Goal: Participate in discussion: Engage in conversation with other users on a specific topic

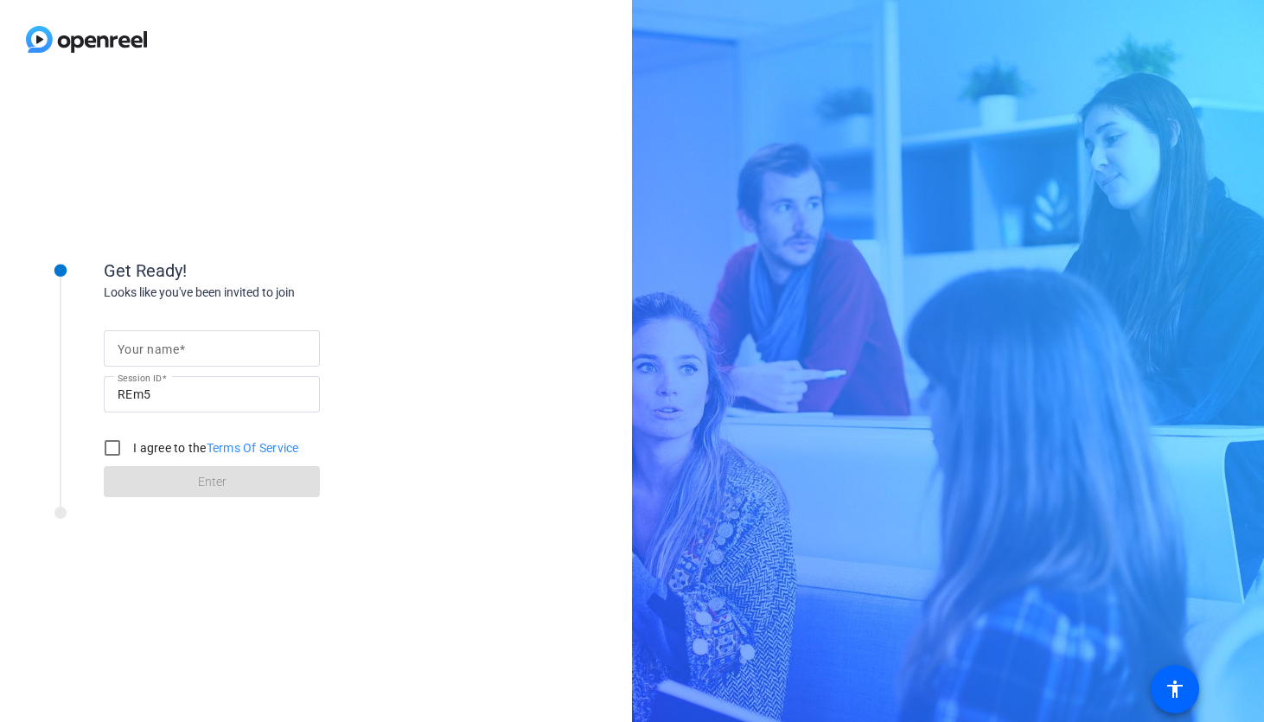
click at [220, 340] on input "Your name" at bounding box center [212, 348] width 188 height 21
type input "[PERSON_NAME]"
click at [113, 445] on input "I agree to the Terms Of Service" at bounding box center [112, 448] width 35 height 35
checkbox input "true"
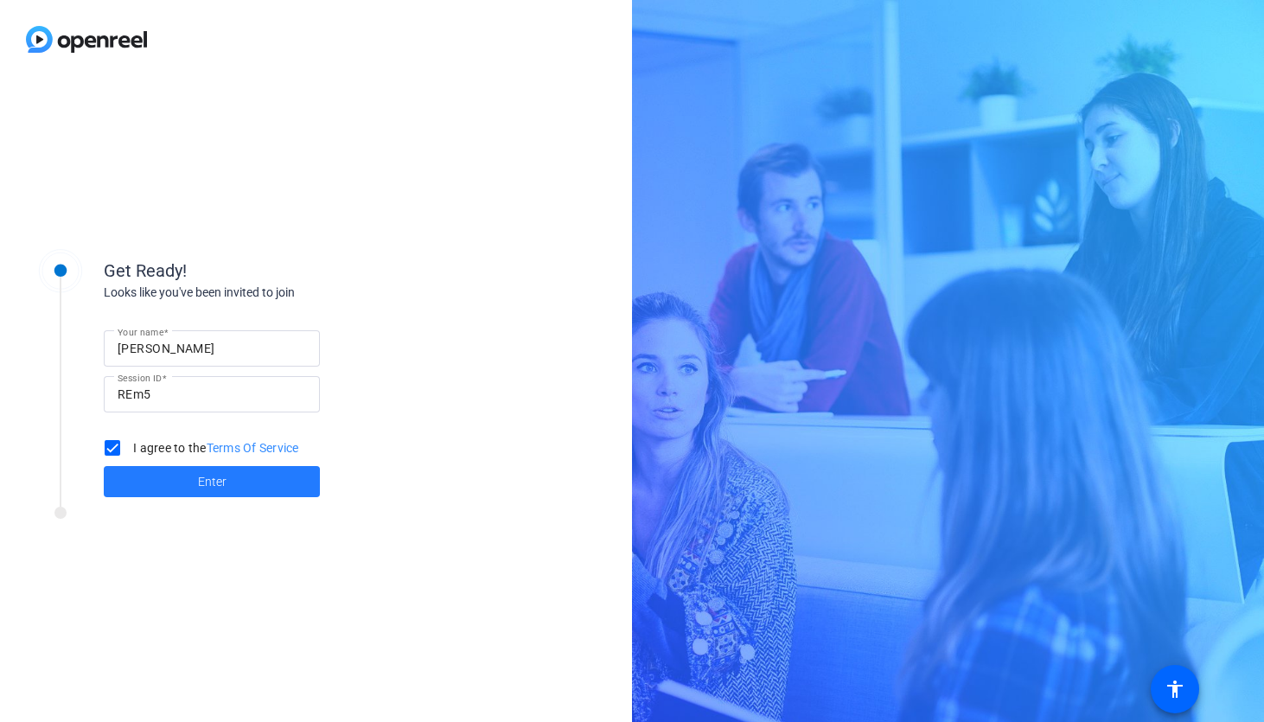
click at [176, 485] on span at bounding box center [212, 481] width 216 height 41
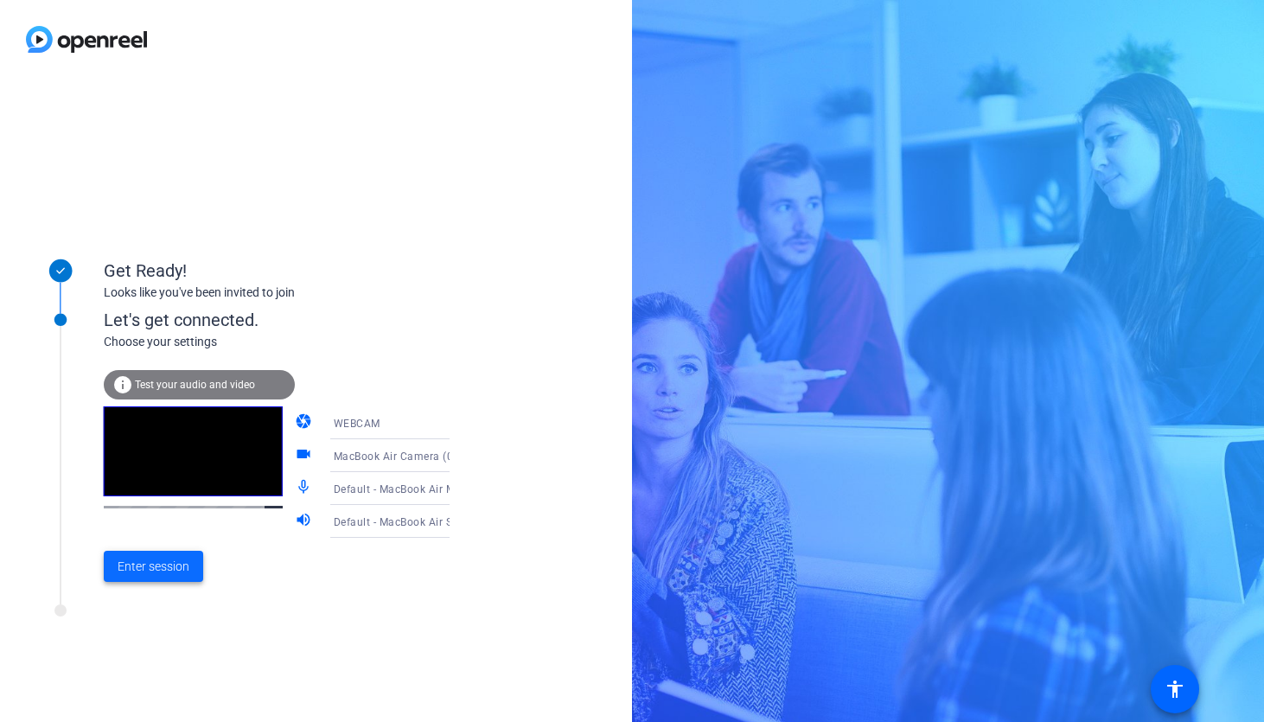
click at [169, 569] on span "Enter session" at bounding box center [154, 567] width 72 height 18
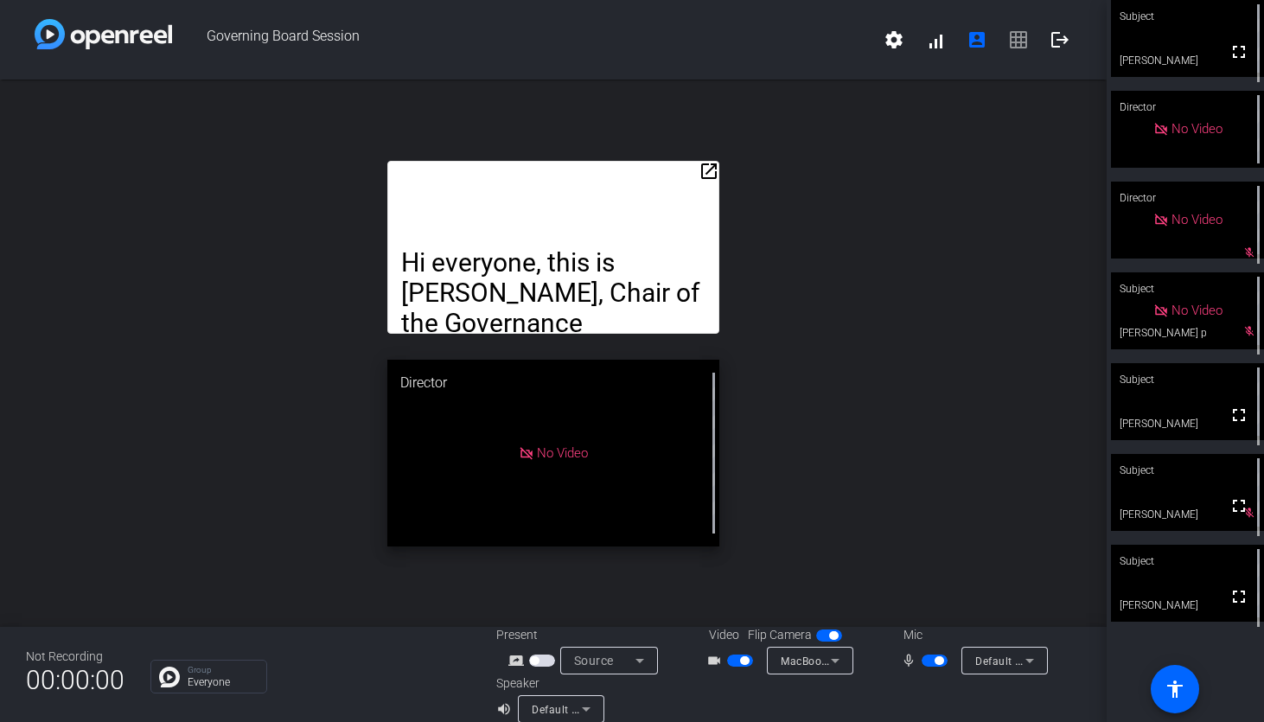
drag, startPoint x: 603, startPoint y: 175, endPoint x: 643, endPoint y: 80, distance: 103.4
click at [643, 80] on div "open_in_new Hi everyone, this is [PERSON_NAME], Chair of the Governance Committ…" at bounding box center [553, 353] width 1107 height 547
drag, startPoint x: 636, startPoint y: 165, endPoint x: 680, endPoint y: 45, distance: 127.7
click at [680, 45] on div "Governing Board Session settings signal_cellular_alt account_box grid_on logout…" at bounding box center [553, 361] width 1107 height 722
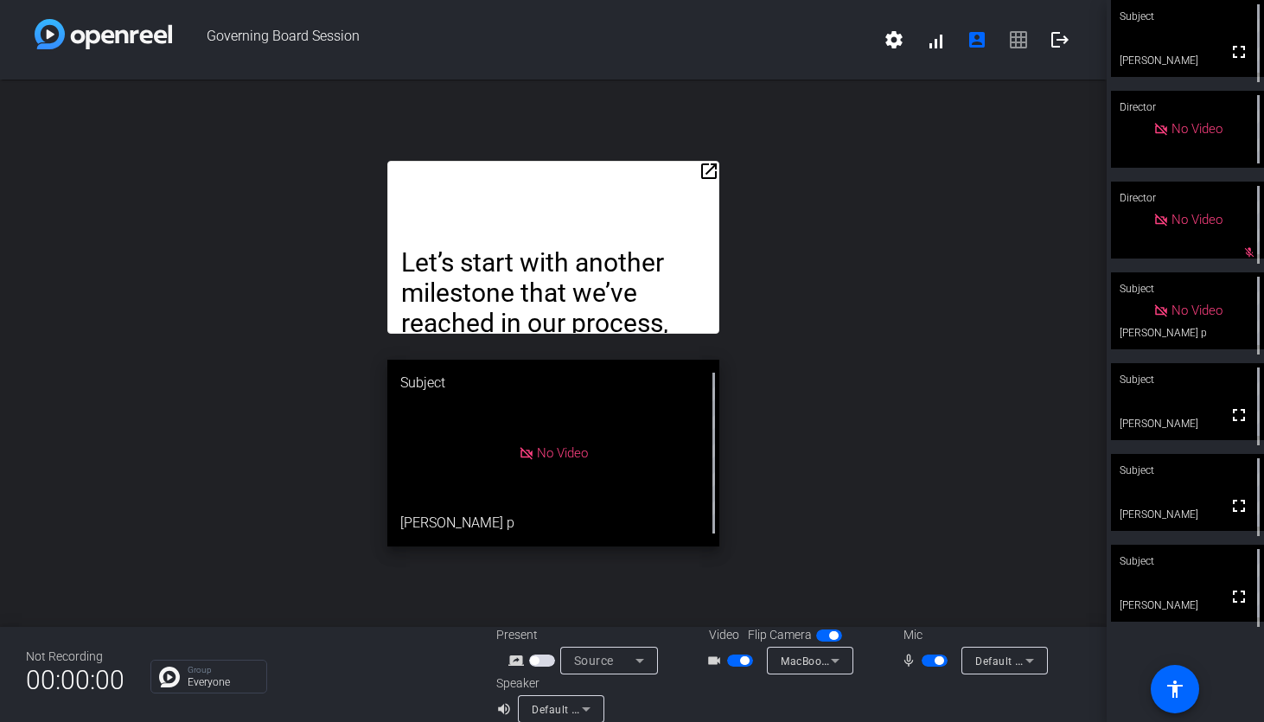
click at [714, 169] on mat-icon "open_in_new" at bounding box center [709, 171] width 21 height 21
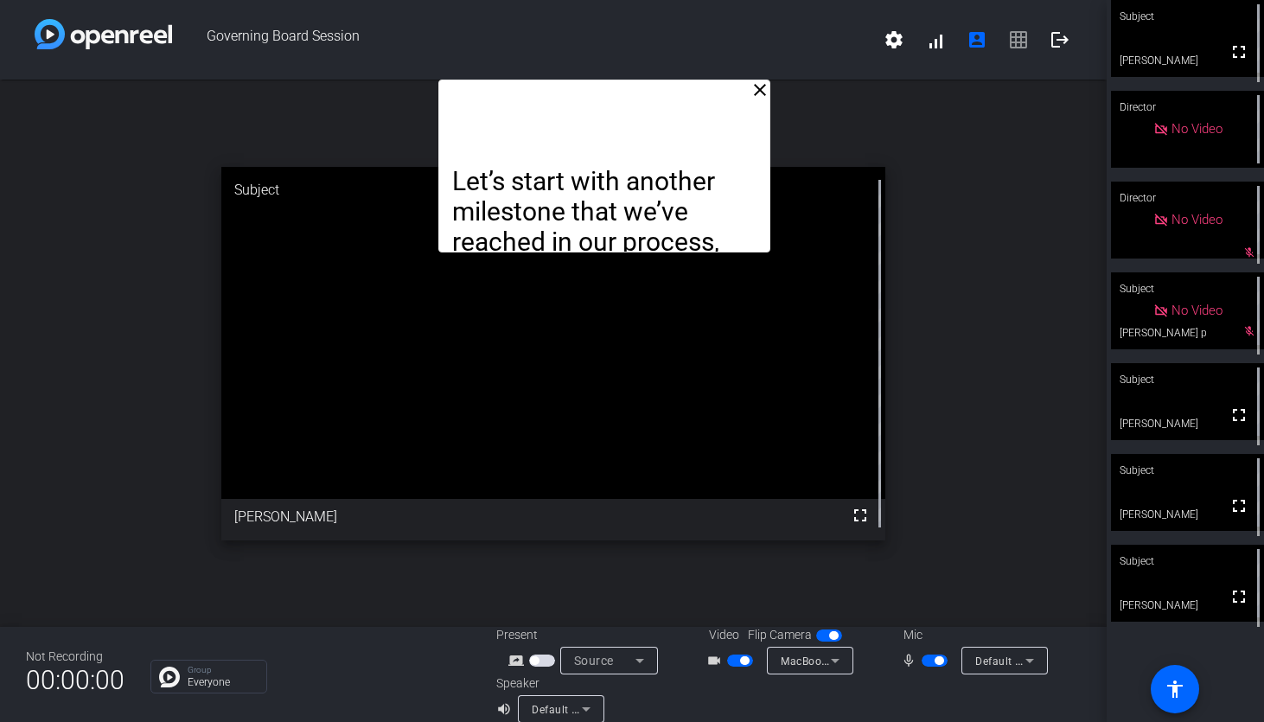
drag, startPoint x: 640, startPoint y: 114, endPoint x: 691, endPoint y: -33, distance: 155.6
click at [691, 0] on html "Accessibility Screen-Reader Guide, Feedback, and Issue Reporting | New window G…" at bounding box center [632, 361] width 1264 height 722
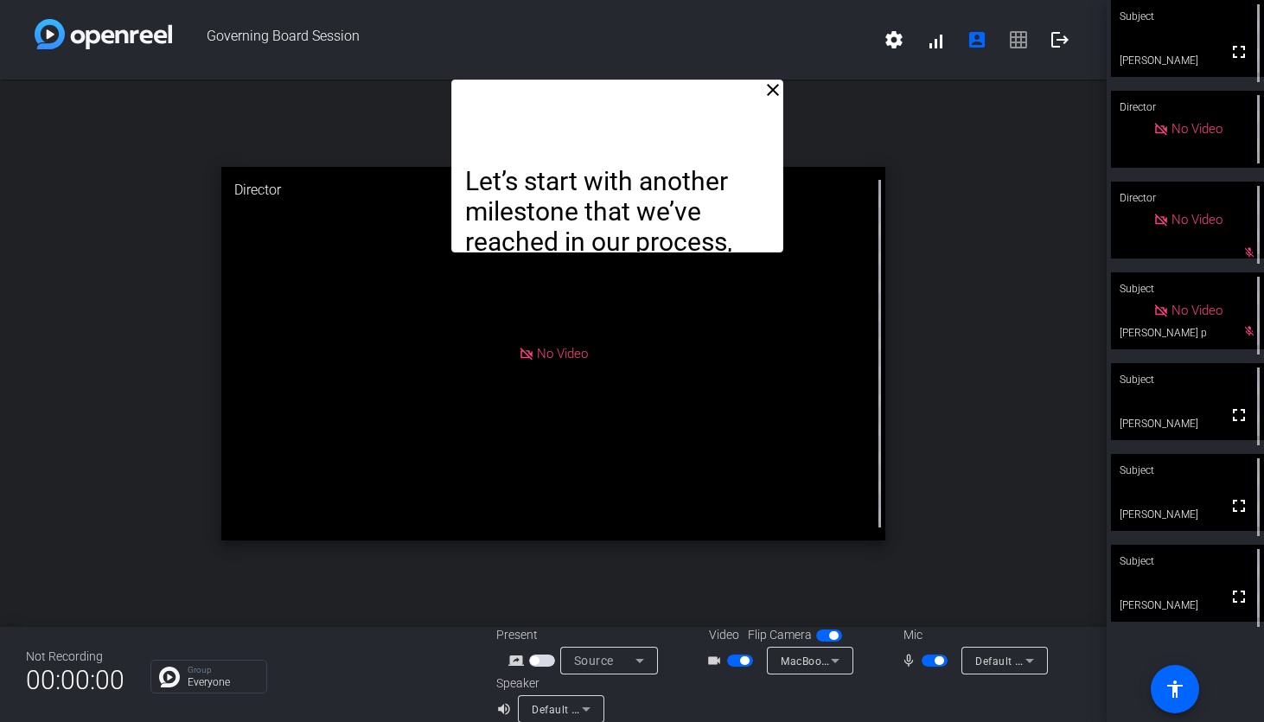
drag, startPoint x: 633, startPoint y: 97, endPoint x: 647, endPoint y: 16, distance: 82.4
click at [647, 16] on div "Governing Board Session settings signal_cellular_alt account_box grid_on logout…" at bounding box center [553, 361] width 1107 height 722
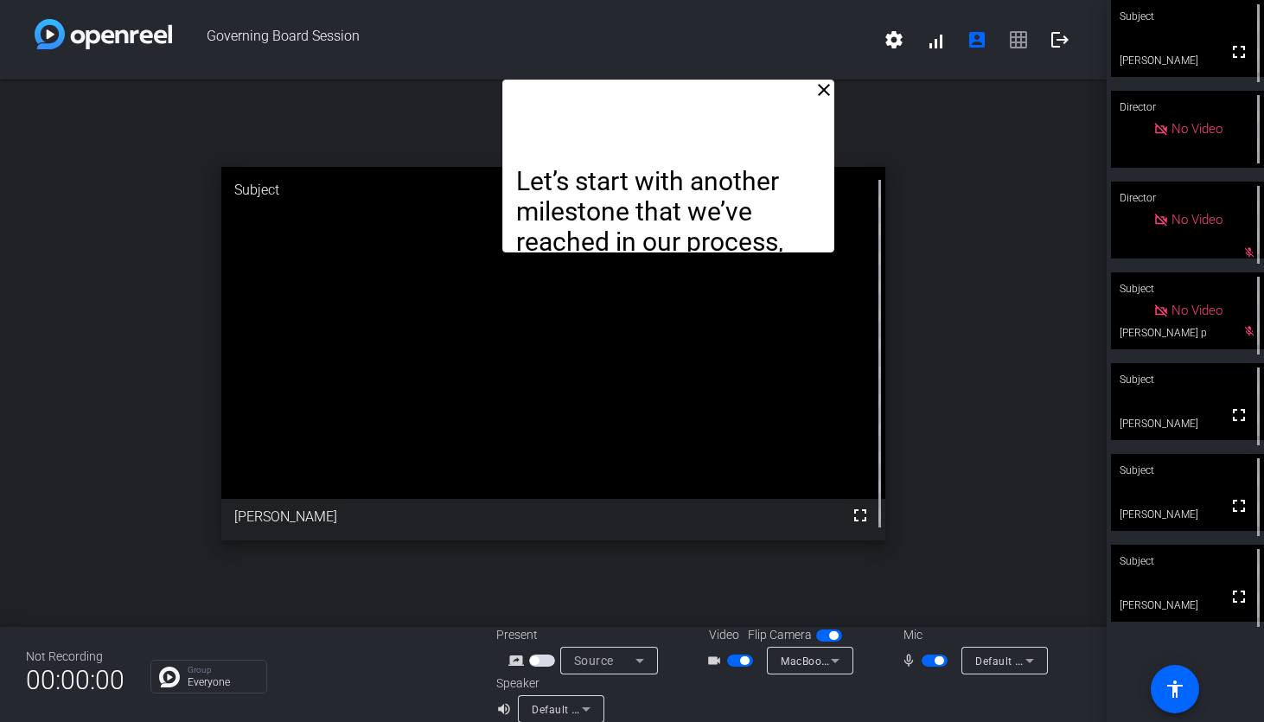
drag, startPoint x: 629, startPoint y: 97, endPoint x: 679, endPoint y: -66, distance: 170.1
click at [679, 0] on html "Accessibility Screen-Reader Guide, Feedback, and Issue Reporting | New window G…" at bounding box center [632, 361] width 1264 height 722
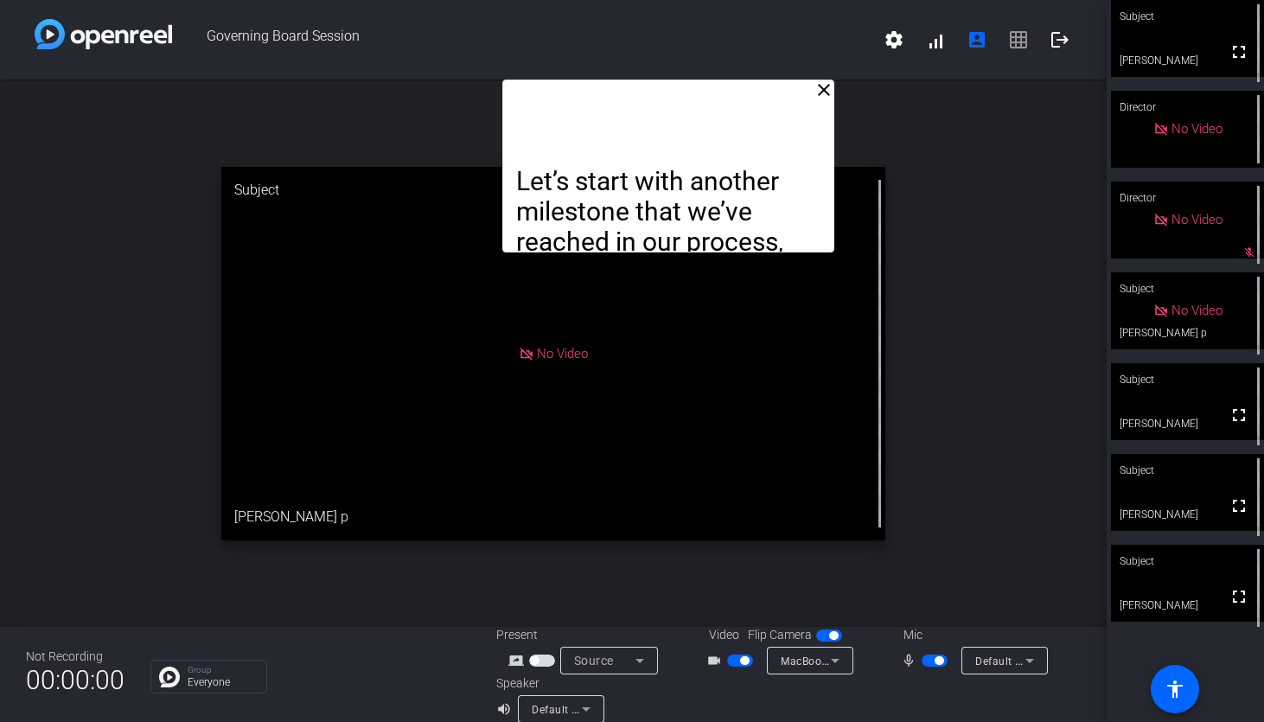
click at [653, 101] on div "Let’s start with another milestone that we’ve reached in our process, which is …" at bounding box center [668, 166] width 332 height 173
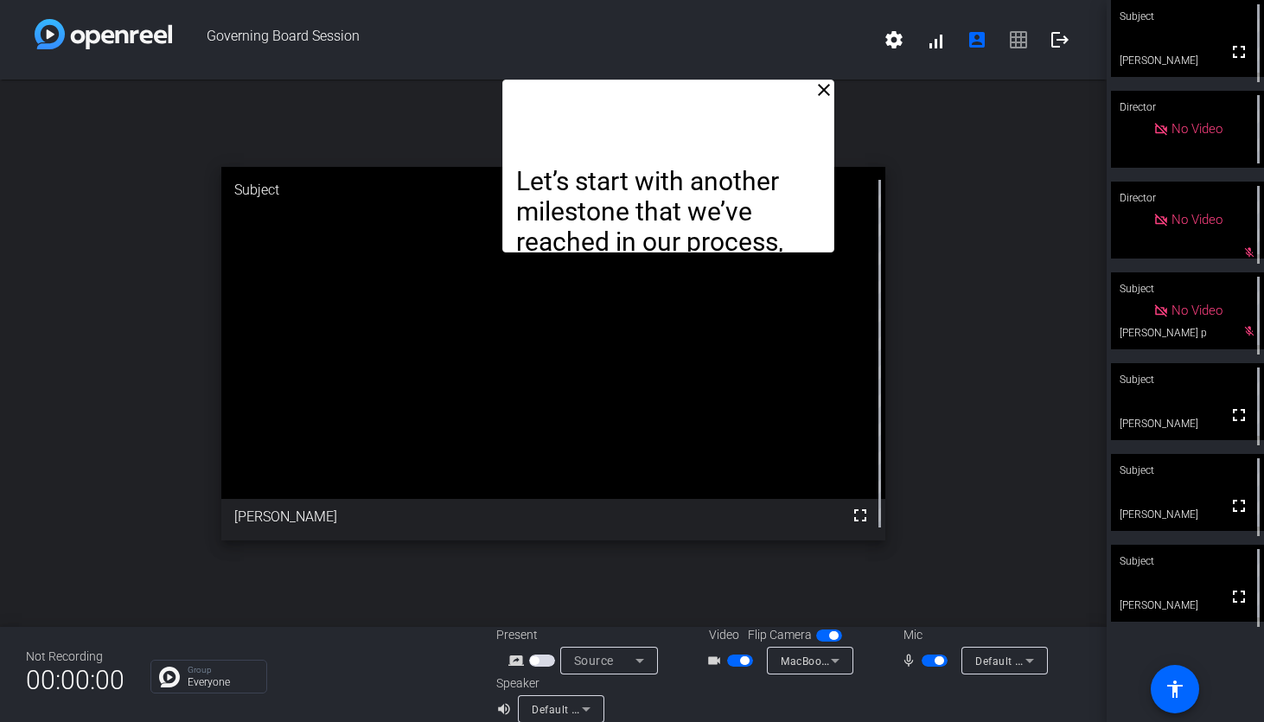
click at [673, 202] on link "Let’s start with another milestone that we’ve reached in our process, which is …" at bounding box center [669, 378] width 306 height 424
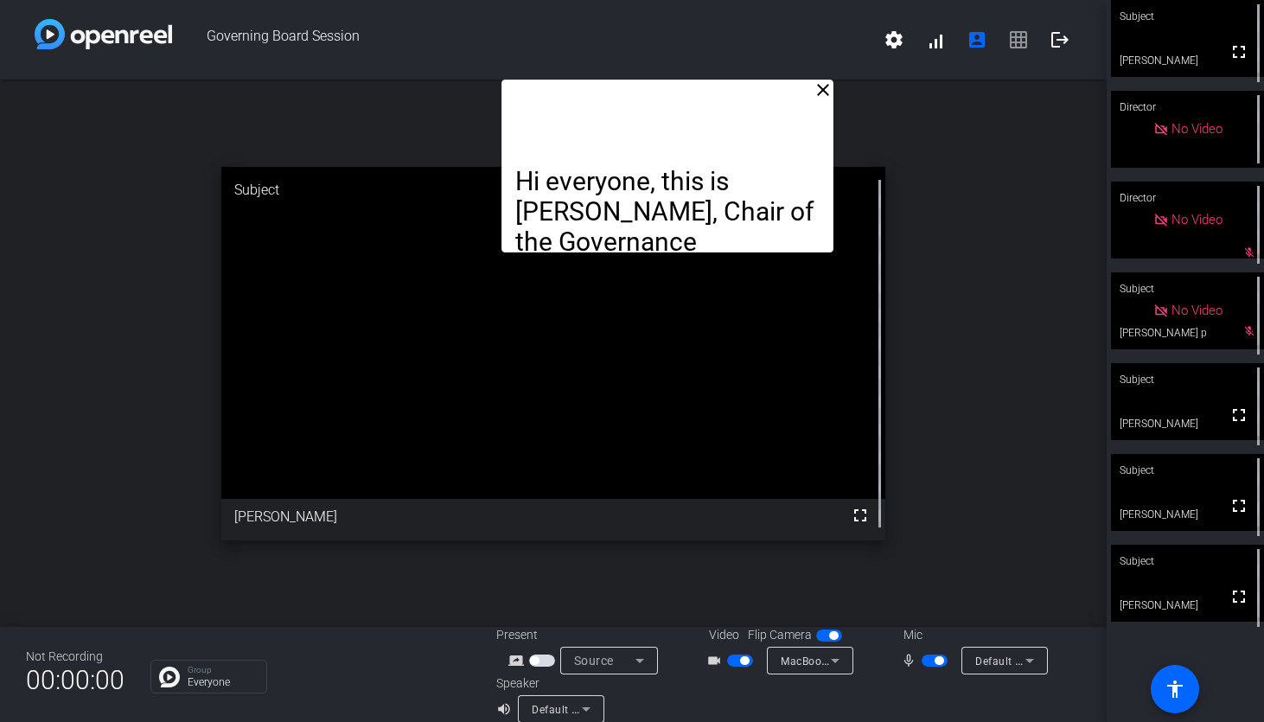
drag, startPoint x: 712, startPoint y: 105, endPoint x: 715, endPoint y: 41, distance: 64.0
click at [715, 41] on div "Governing Board Session settings signal_cellular_alt account_box grid_on logout…" at bounding box center [553, 361] width 1107 height 722
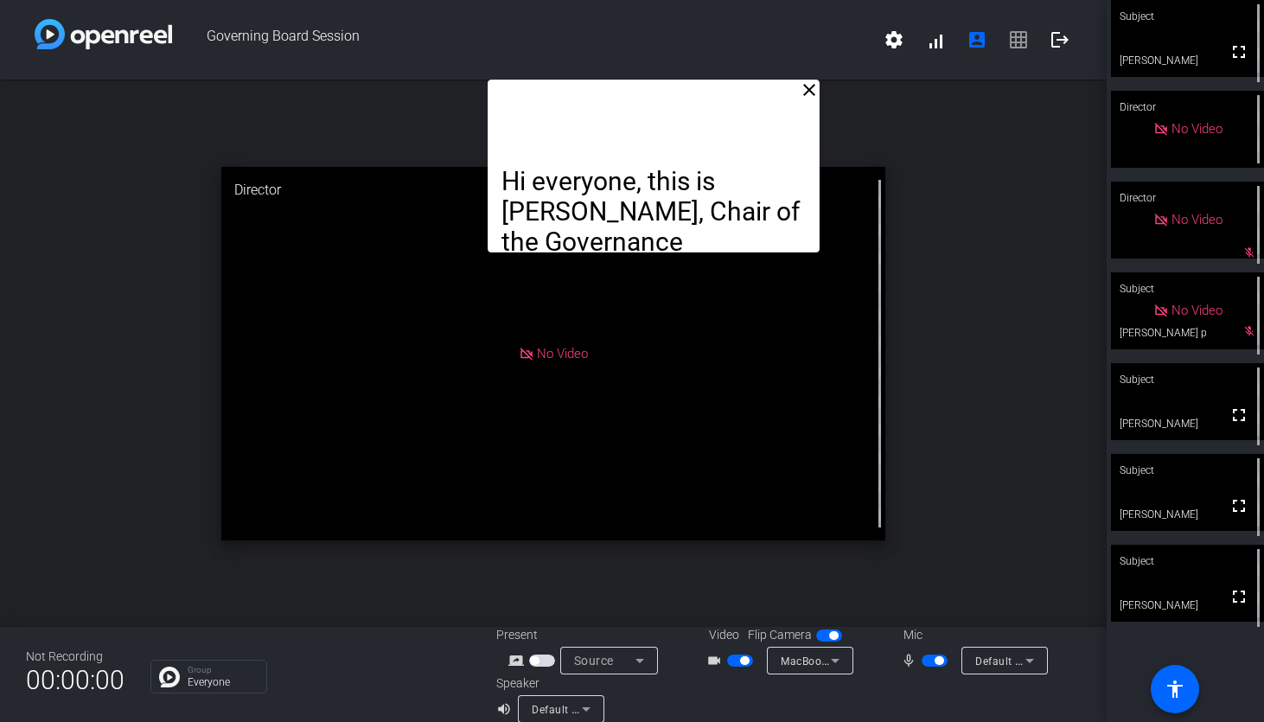
drag, startPoint x: 691, startPoint y: 84, endPoint x: 673, endPoint y: 78, distance: 18.3
click at [673, 78] on div "Governing Board Session settings signal_cellular_alt account_box grid_on logout…" at bounding box center [553, 361] width 1107 height 722
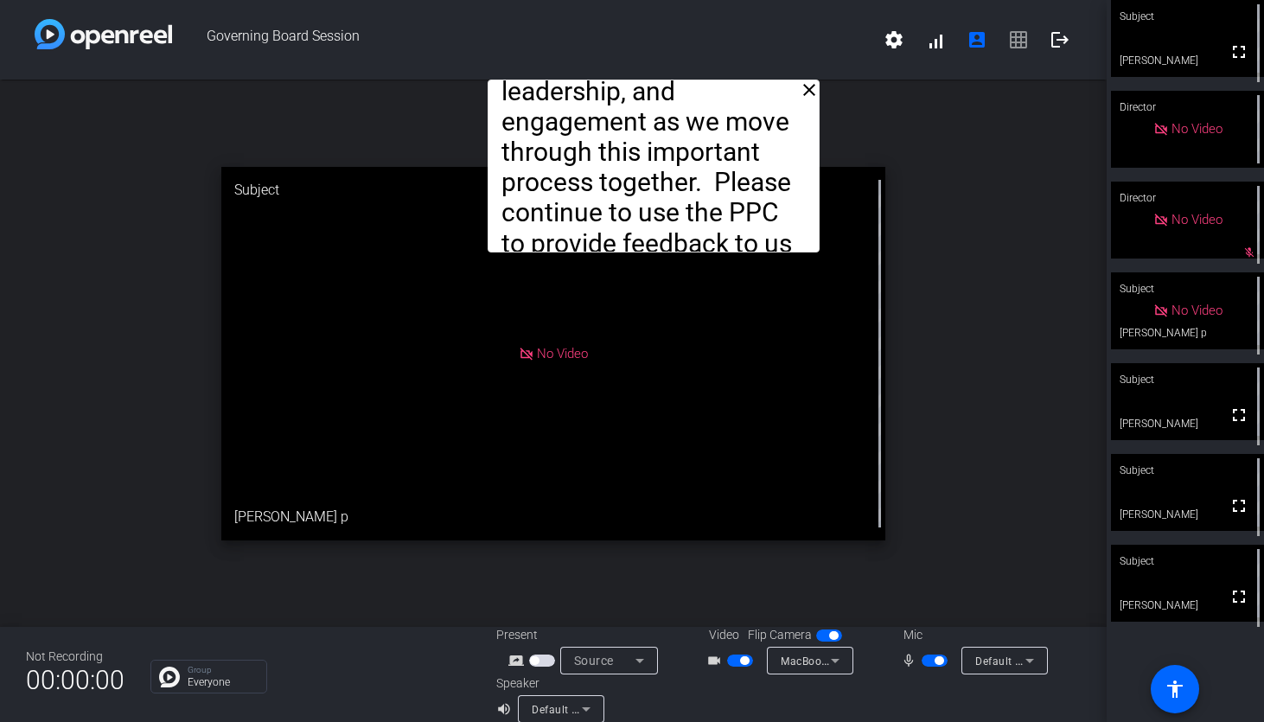
drag, startPoint x: 673, startPoint y: 78, endPoint x: 678, endPoint y: 21, distance: 57.2
click at [678, 21] on div "Governing Board Session settings signal_cellular_alt account_box grid_on logout" at bounding box center [553, 40] width 1107 height 80
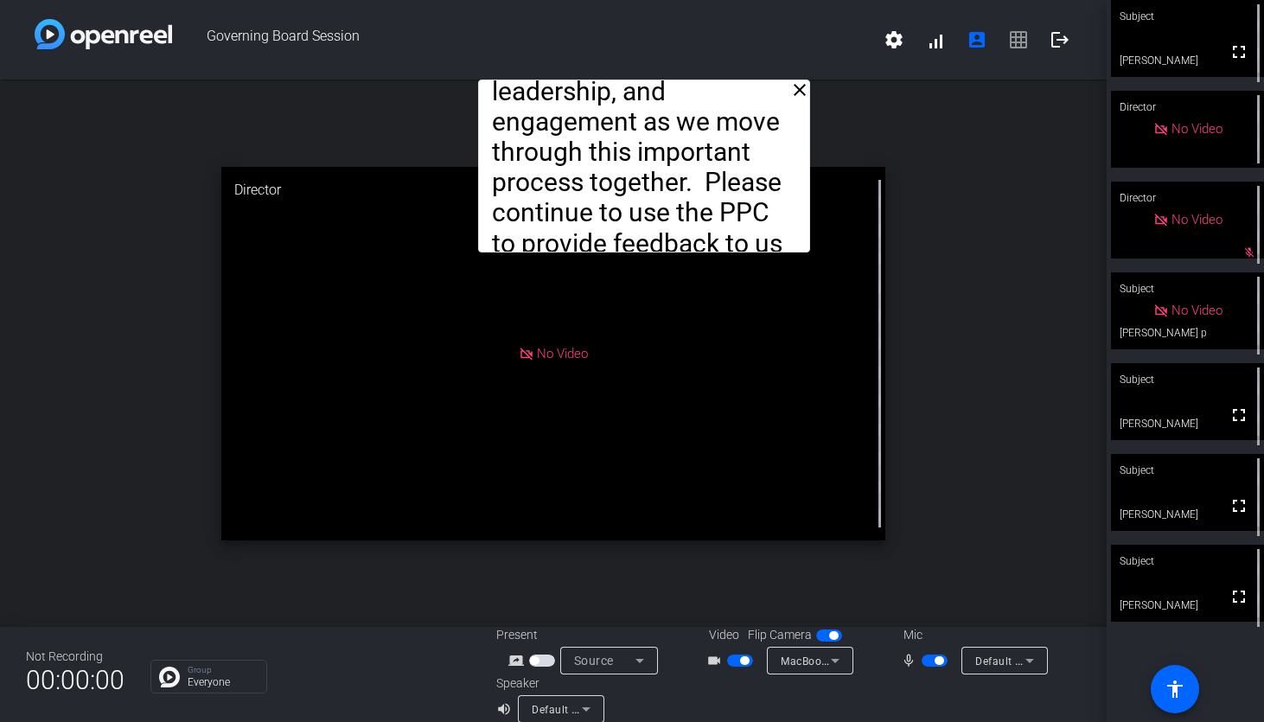
drag, startPoint x: 641, startPoint y: 89, endPoint x: 632, endPoint y: -32, distance: 121.4
click at [632, 0] on html "Accessibility Screen-Reader Guide, Feedback, and Issue Reporting | New window G…" at bounding box center [632, 361] width 1264 height 722
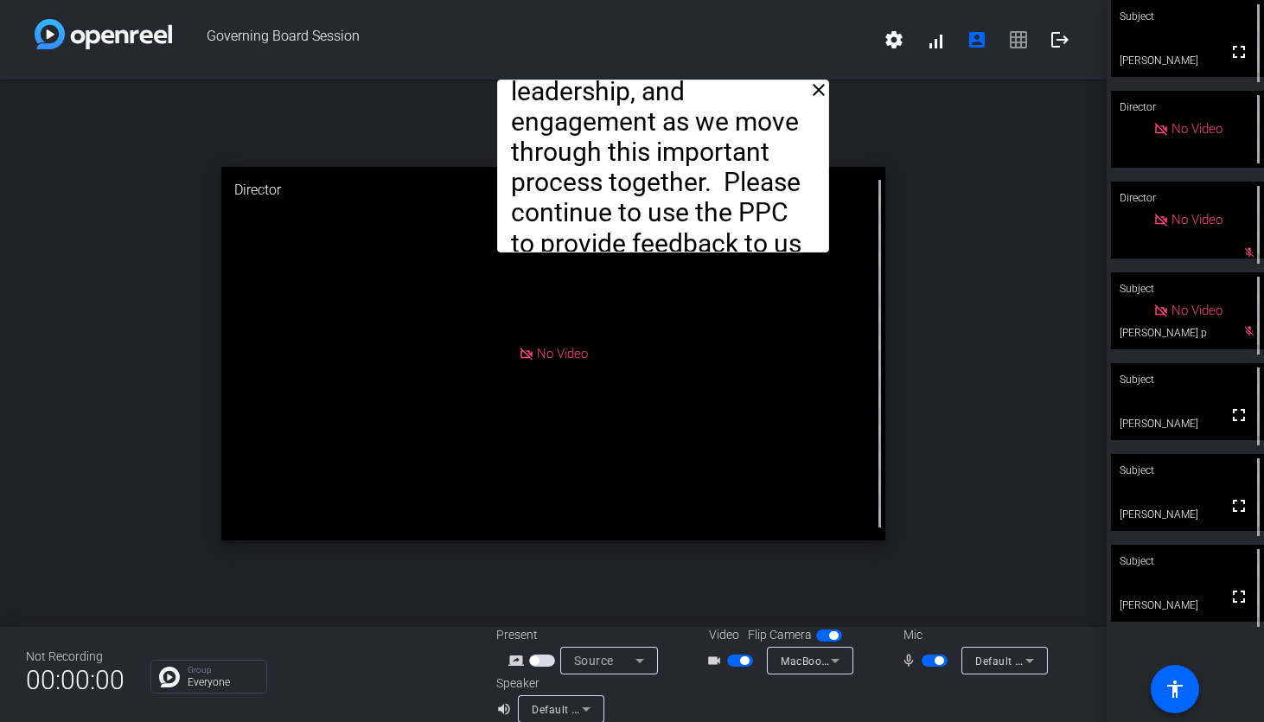
drag, startPoint x: 632, startPoint y: 89, endPoint x: 651, endPoint y: -101, distance: 191.1
click at [651, 0] on html "Accessibility Screen-Reader Guide, Feedback, and Issue Reporting | New window G…" at bounding box center [632, 361] width 1264 height 722
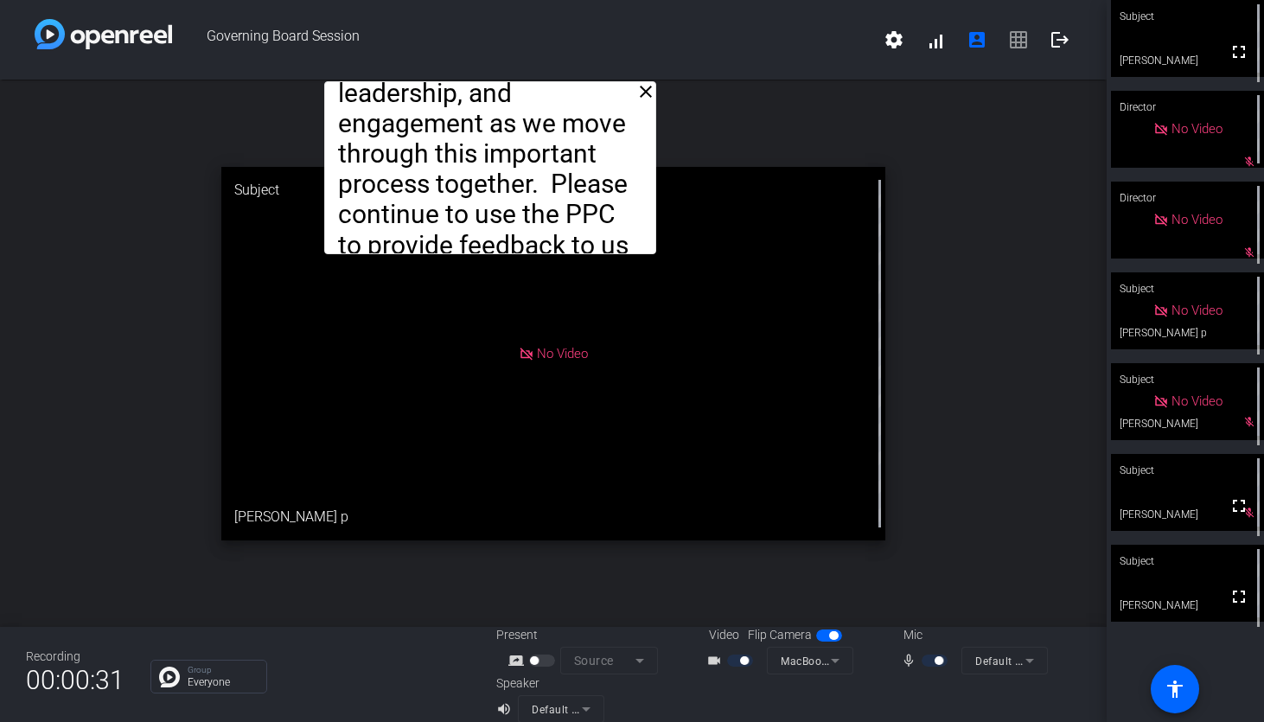
drag, startPoint x: 631, startPoint y: 100, endPoint x: 458, endPoint y: 102, distance: 172.9
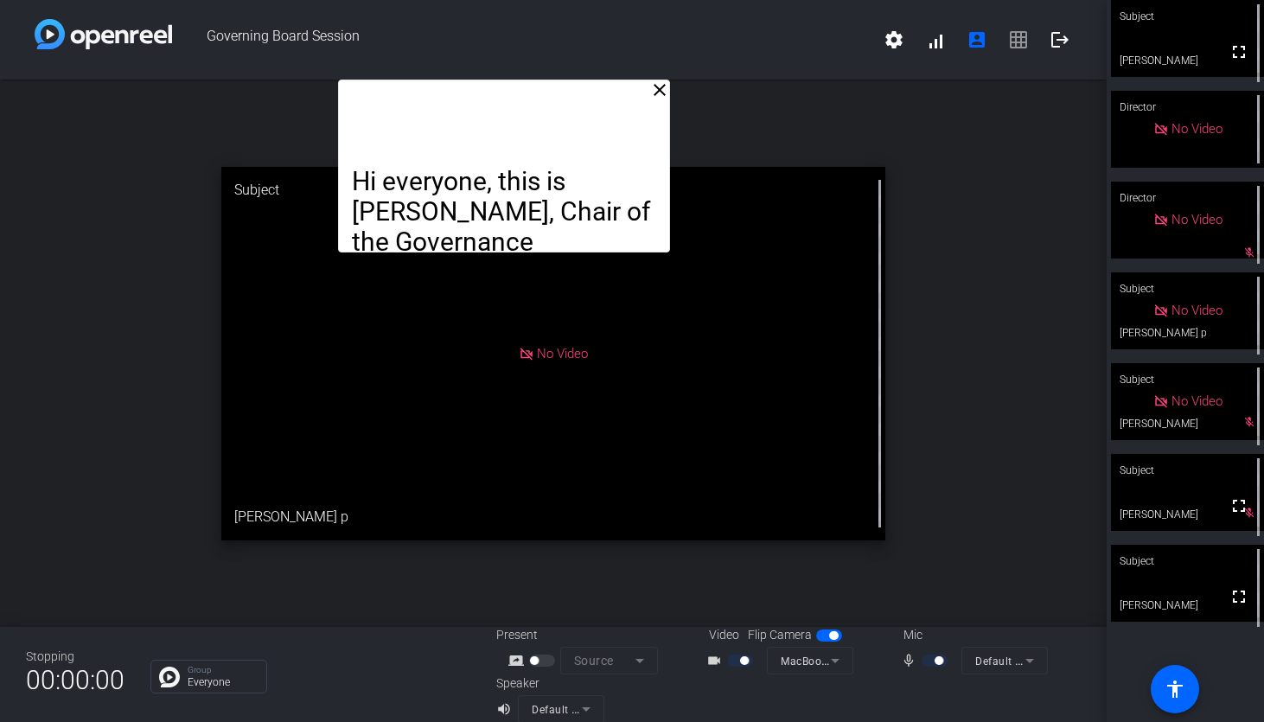
drag, startPoint x: 458, startPoint y: 102, endPoint x: 472, endPoint y: 95, distance: 15.5
click at [472, 95] on div "Hi everyone, this is [PERSON_NAME], Chair of the Governance Committee, with an …" at bounding box center [504, 166] width 332 height 173
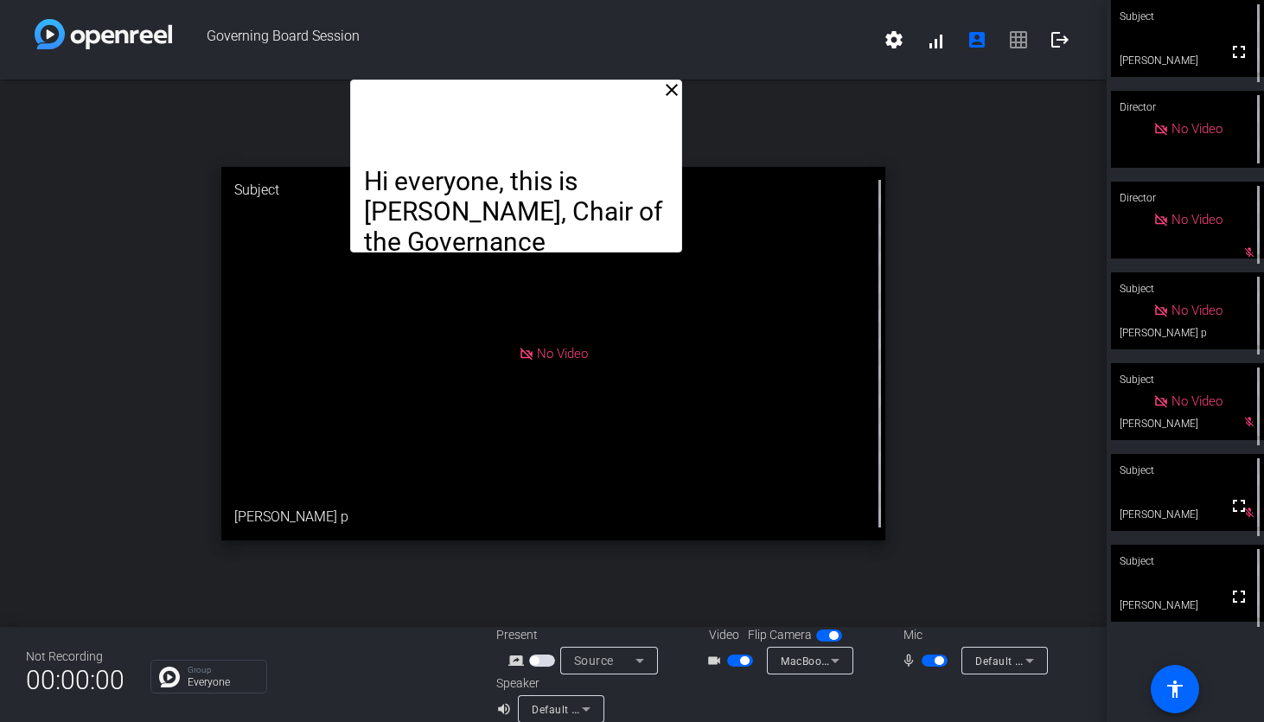
drag, startPoint x: 472, startPoint y: 95, endPoint x: 484, endPoint y: 5, distance: 90.7
click at [484, 5] on div "Governing Board Session settings signal_cellular_alt account_box grid_on logout…" at bounding box center [553, 361] width 1107 height 722
click at [484, 5] on div "Governing Board Session settings signal_cellular_alt account_box grid_on logout" at bounding box center [553, 40] width 1107 height 80
drag, startPoint x: 456, startPoint y: 123, endPoint x: 458, endPoint y: 71, distance: 51.9
click at [458, 71] on div "Governing Board Session settings signal_cellular_alt account_box grid_on logout…" at bounding box center [553, 361] width 1107 height 722
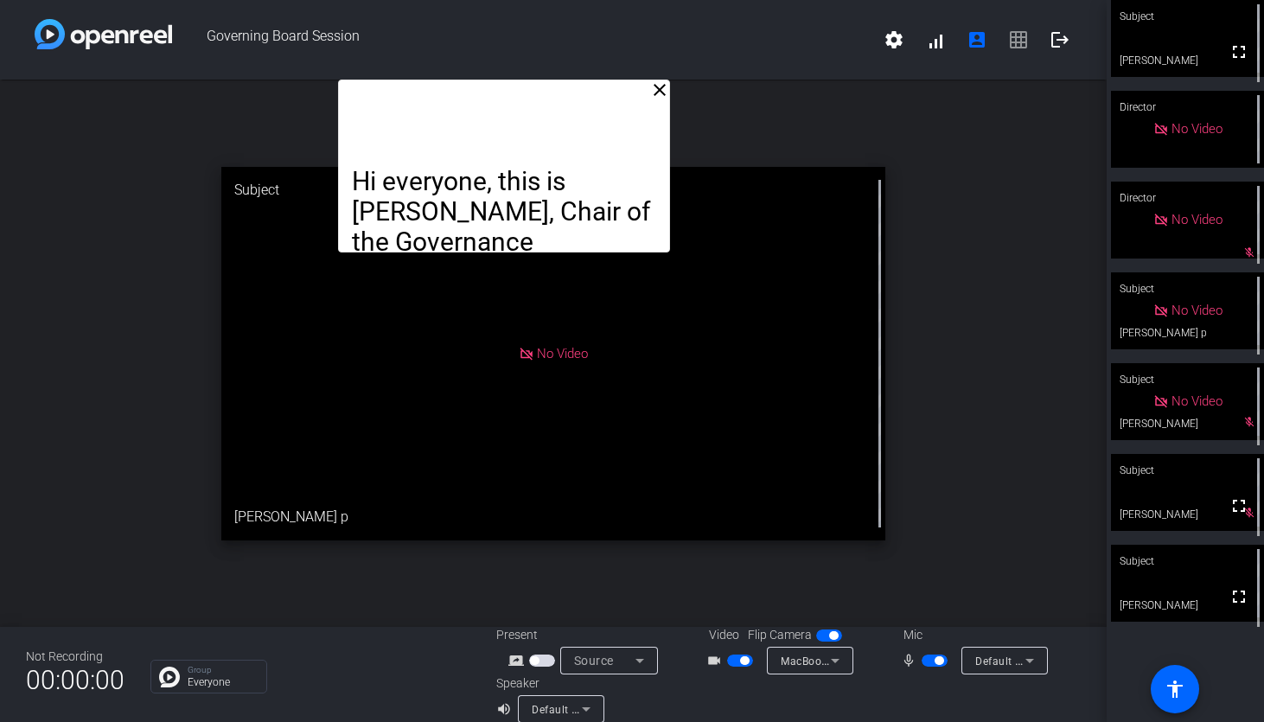
drag, startPoint x: 456, startPoint y: 93, endPoint x: 442, endPoint y: 26, distance: 69.0
click at [442, 26] on div "Governing Board Session settings signal_cellular_alt account_box grid_on logout…" at bounding box center [553, 361] width 1107 height 722
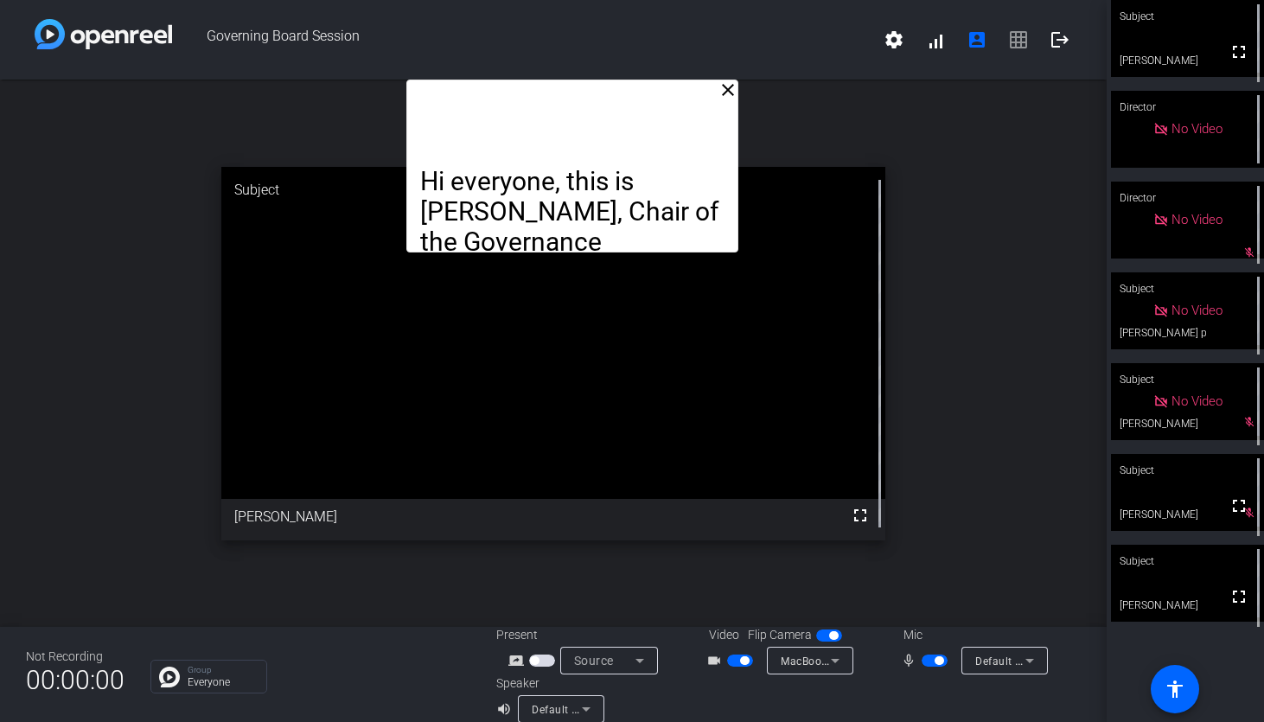
drag, startPoint x: 552, startPoint y: 102, endPoint x: 618, endPoint y: 41, distance: 90.5
click at [618, 41] on div "Governing Board Session settings signal_cellular_alt account_box grid_on logout…" at bounding box center [553, 361] width 1107 height 722
drag, startPoint x: 573, startPoint y: 94, endPoint x: 576, endPoint y: 35, distance: 58.8
click at [576, 35] on div "Governing Board Session settings signal_cellular_alt account_box grid_on logout…" at bounding box center [553, 361] width 1107 height 722
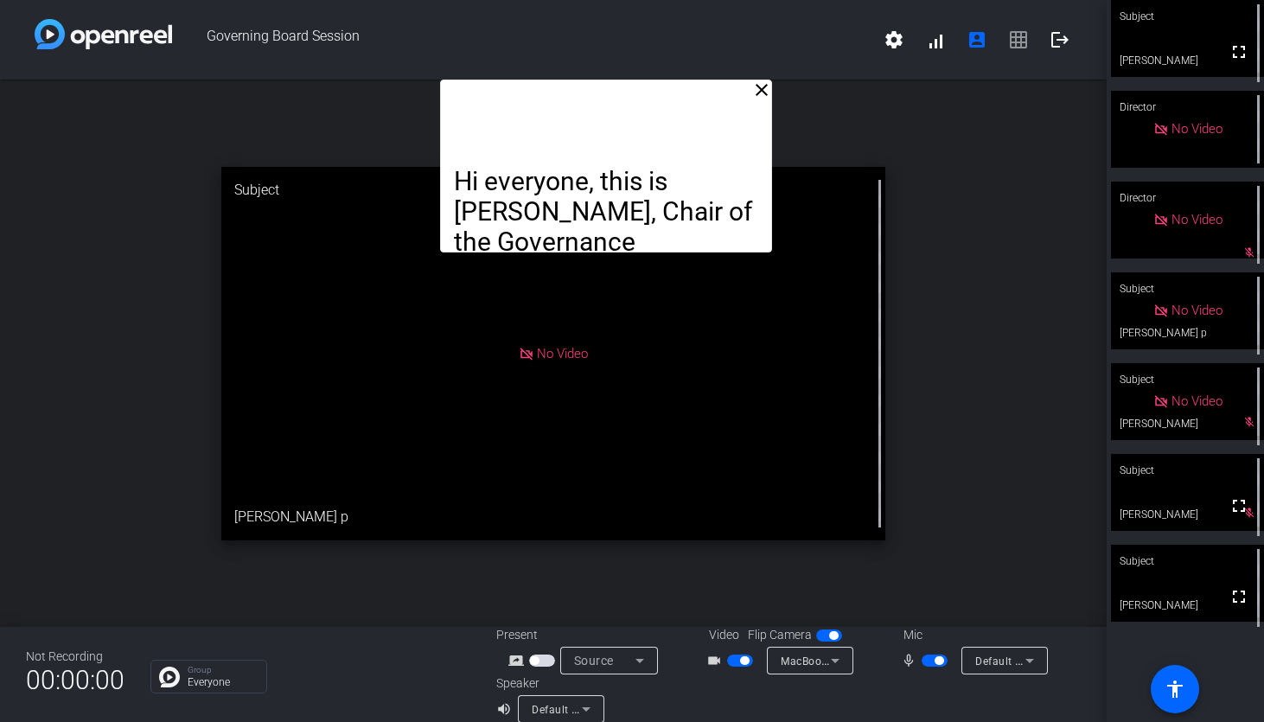
drag, startPoint x: 616, startPoint y: 82, endPoint x: 649, endPoint y: -101, distance: 186.2
click at [649, 0] on html "Accessibility Screen-Reader Guide, Feedback, and Issue Reporting | New window G…" at bounding box center [632, 361] width 1264 height 722
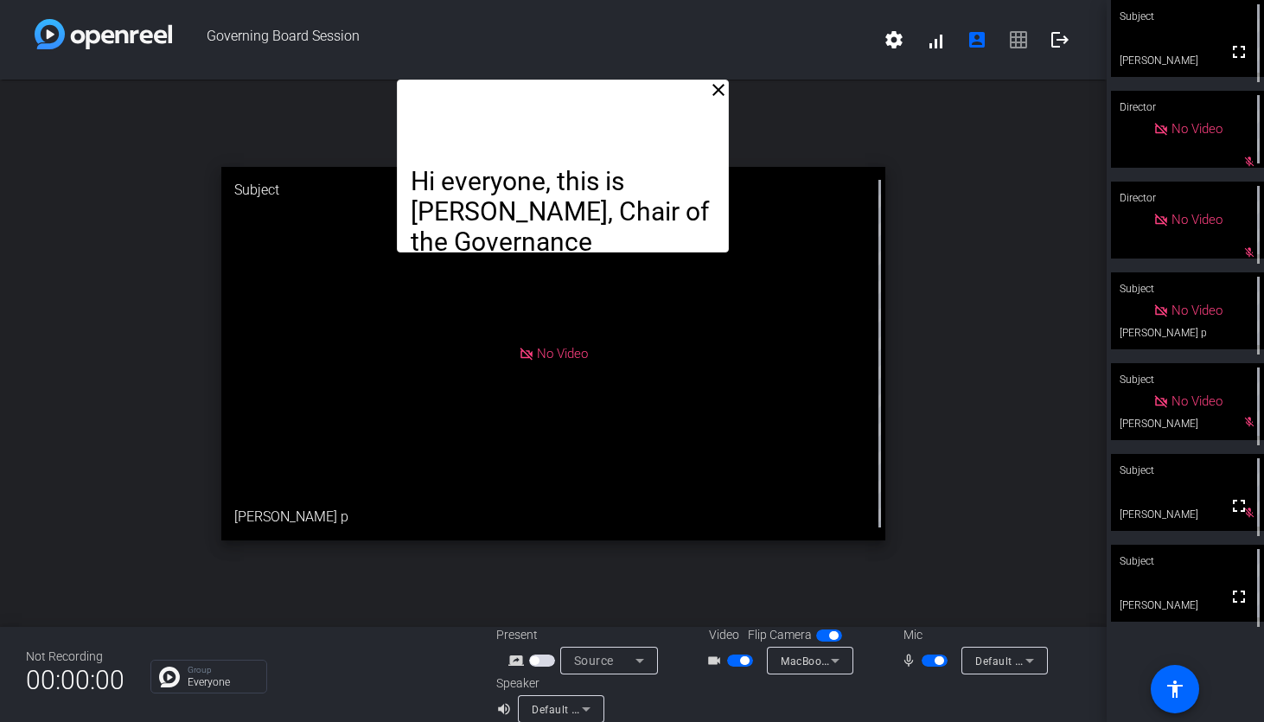
drag, startPoint x: 626, startPoint y: 80, endPoint x: 583, endPoint y: 72, distance: 44.1
click at [583, 72] on div "Governing Board Session settings signal_cellular_alt account_box grid_on logout…" at bounding box center [553, 361] width 1107 height 722
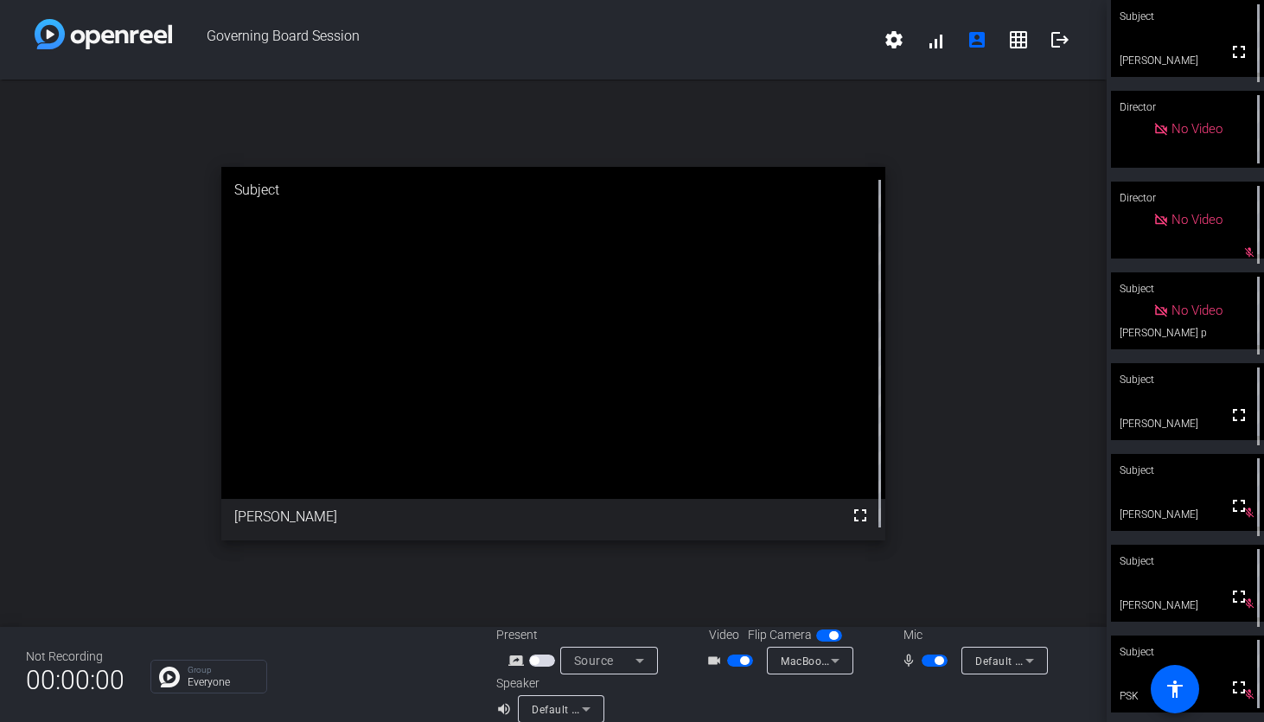
click at [1211, 41] on video at bounding box center [1187, 38] width 153 height 77
click at [1184, 37] on video at bounding box center [1187, 39] width 151 height 76
click at [1133, 11] on div "Subject" at bounding box center [1187, 16] width 153 height 33
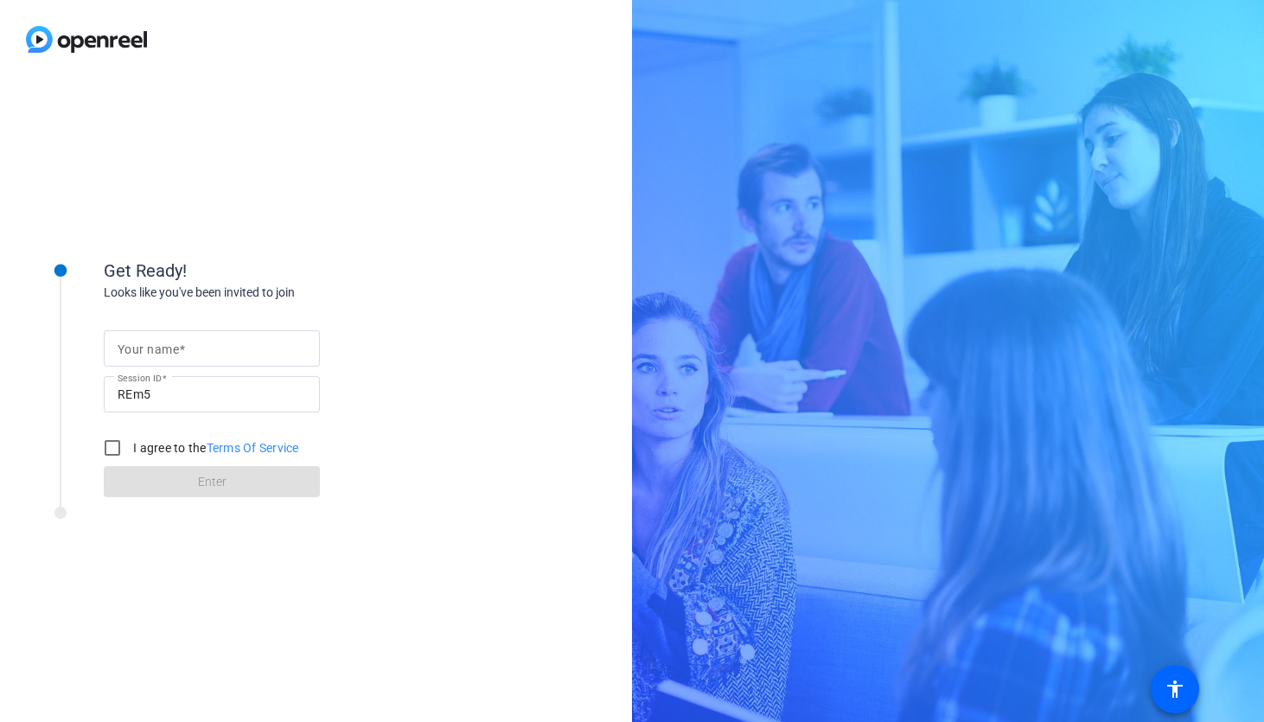
click at [205, 343] on input "Your name" at bounding box center [212, 348] width 188 height 21
type input "[PERSON_NAME]"
click at [103, 439] on input "I agree to the Terms Of Service" at bounding box center [112, 448] width 35 height 35
checkbox input "true"
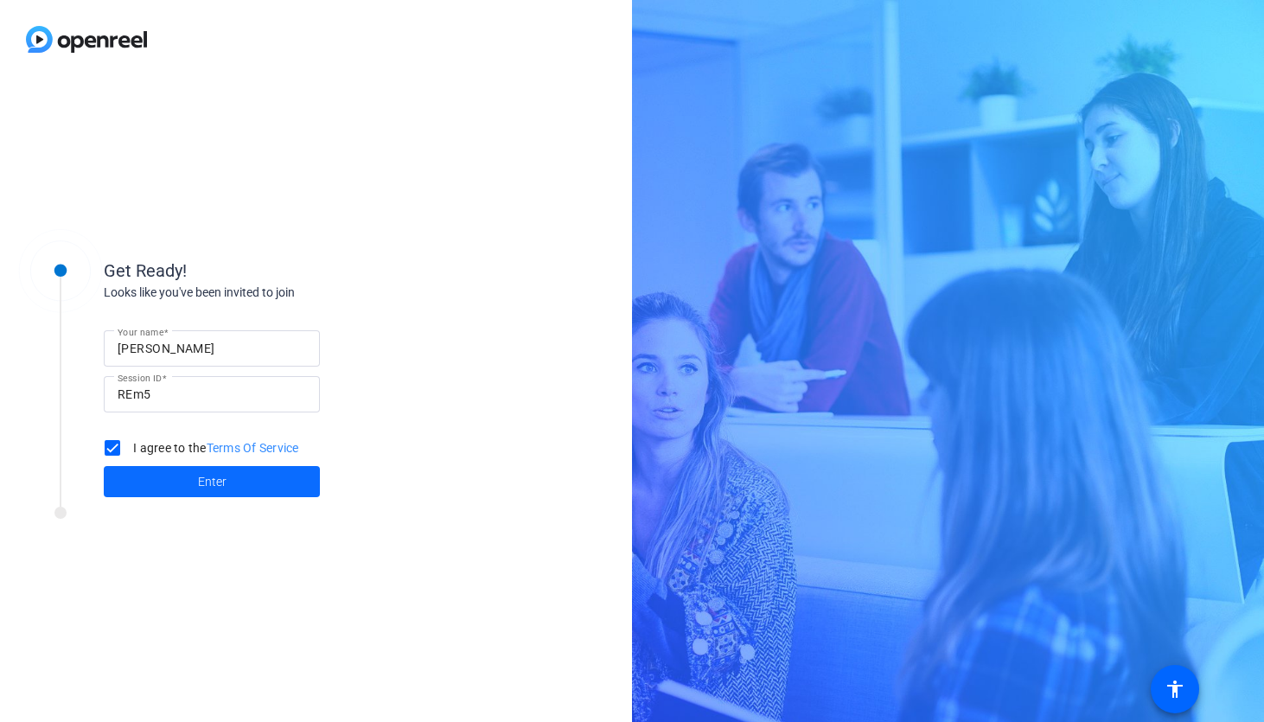
click at [169, 497] on span at bounding box center [212, 481] width 216 height 41
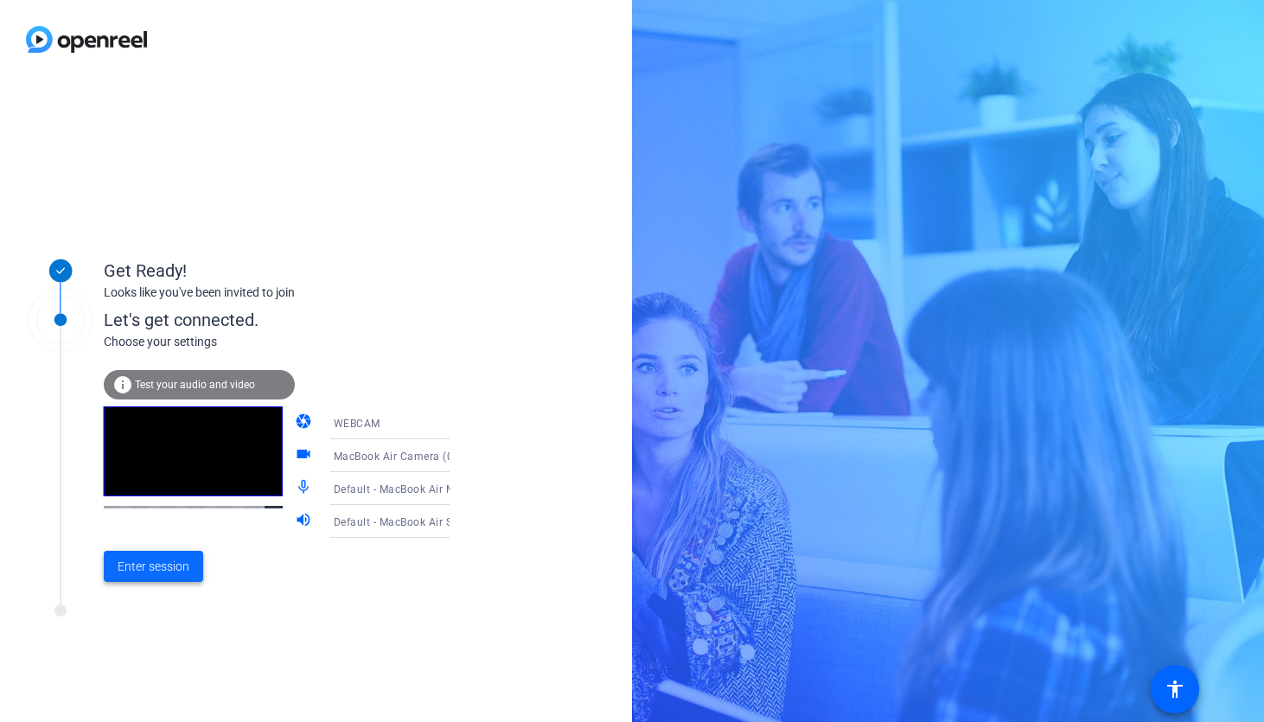
click at [165, 558] on span "Enter session" at bounding box center [154, 567] width 72 height 18
